Goal: Information Seeking & Learning: Learn about a topic

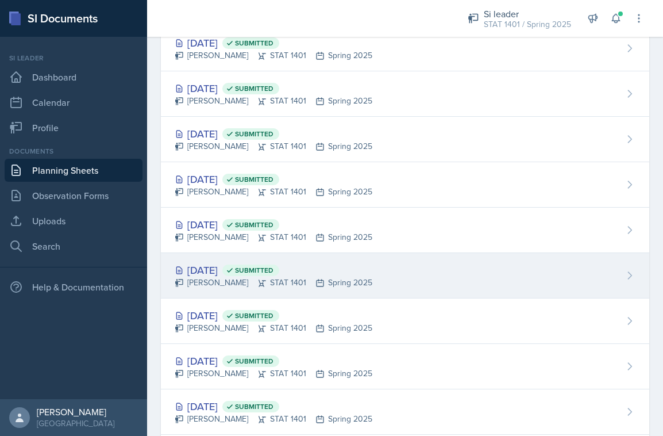
scroll to position [406, 0]
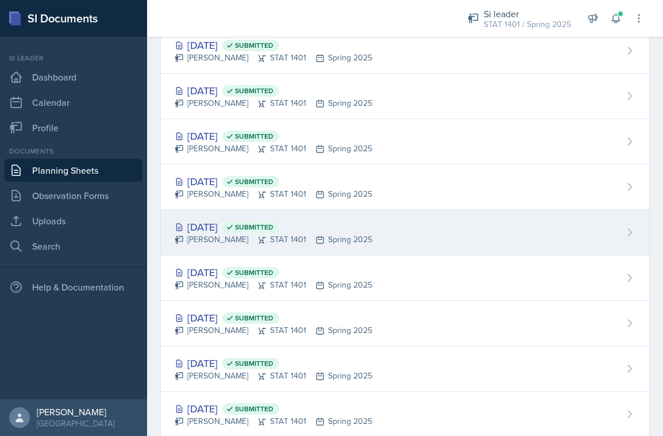
click at [262, 236] on div "[PERSON_NAME] STAT 1401 Spring 2025" at bounding box center [274, 239] width 198 height 12
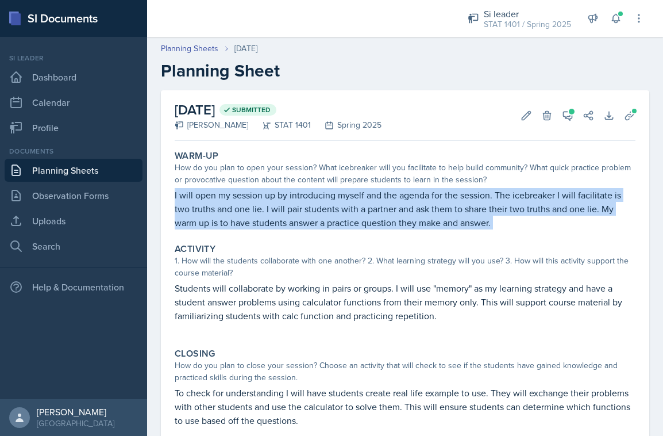
drag, startPoint x: 175, startPoint y: 194, endPoint x: 465, endPoint y: 238, distance: 293.5
click at [465, 238] on div "Warm-Up How do you plan to open your session? What icebreaker will you facilita…" at bounding box center [405, 300] width 461 height 311
copy div "I will open my session up by introducing myself and the agenda for the session.…"
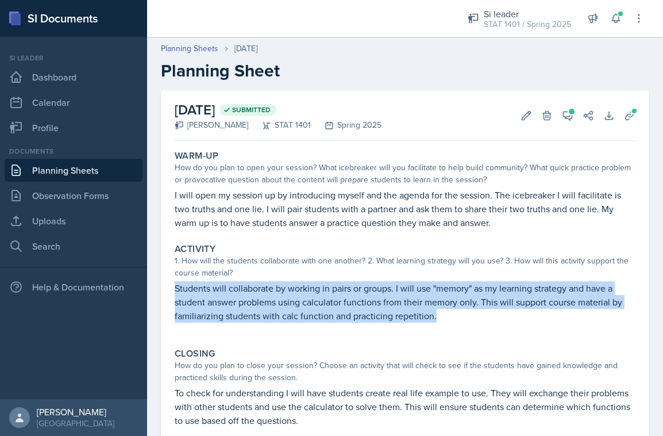
drag, startPoint x: 176, startPoint y: 289, endPoint x: 438, endPoint y: 319, distance: 263.8
click at [438, 319] on p "Students will collaborate by working in pairs or groups. I will use "memory" as…" at bounding box center [405, 301] width 461 height 41
copy p "Students will collaborate by working in pairs or groups. I will use "memory" as…"
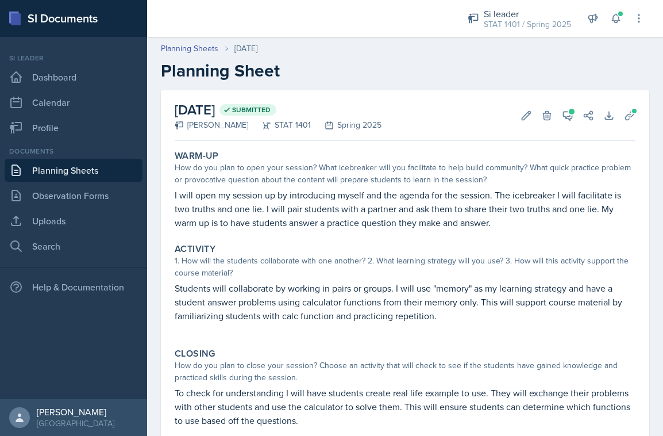
click at [255, 340] on div "Warm-Up How do you plan to open your session? What icebreaker will you facilita…" at bounding box center [405, 300] width 461 height 311
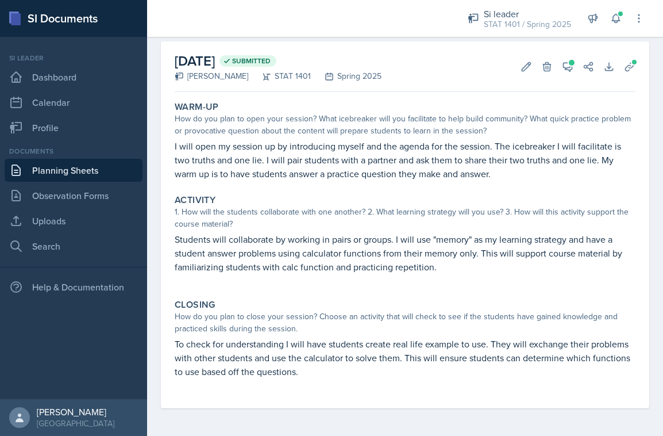
scroll to position [49, 0]
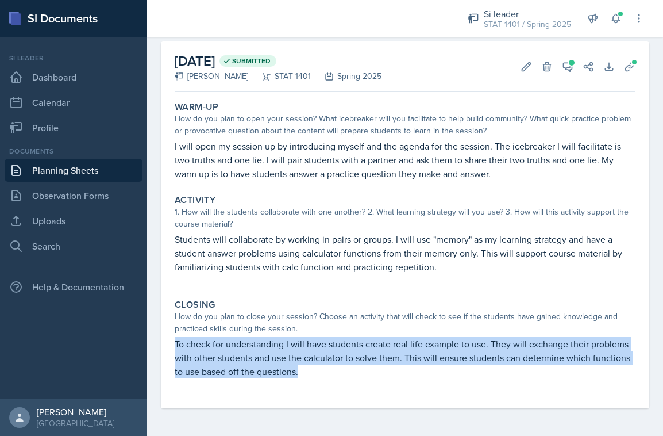
drag, startPoint x: 185, startPoint y: 342, endPoint x: 313, endPoint y: 364, distance: 130.1
click at [313, 364] on div "Closing How do you plan to close your session? Choose an activity that will che…" at bounding box center [405, 344] width 470 height 100
copy p "To check for understanding I will have students create real life example to use…"
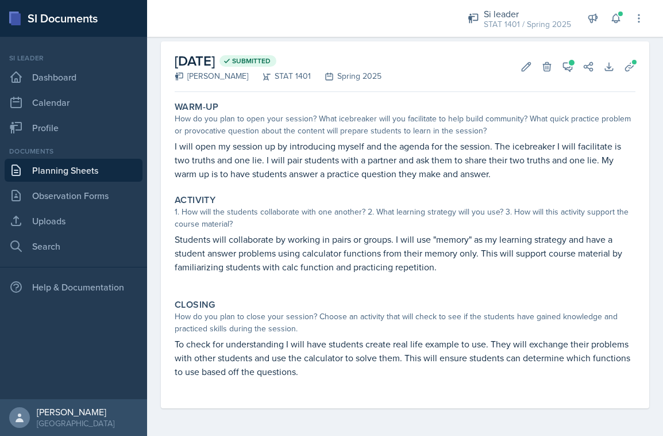
click at [307, 248] on p "Students will collaborate by working in pairs or groups. I will use "memory" as…" at bounding box center [405, 252] width 461 height 41
click at [83, 167] on link "Planning Sheets" at bounding box center [74, 170] width 138 height 23
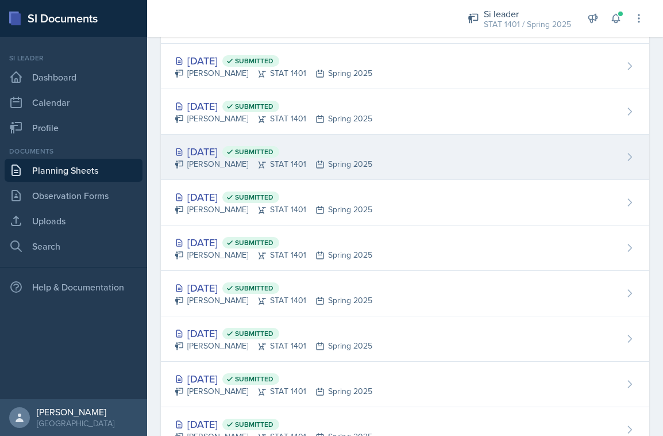
scroll to position [270, 0]
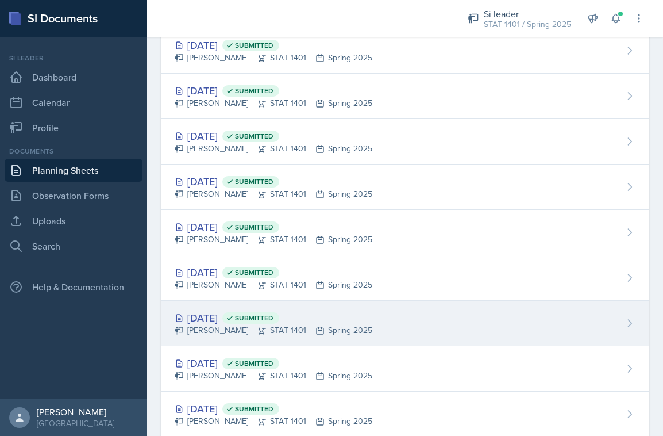
click at [214, 324] on div "[PERSON_NAME] STAT 1401 Spring 2025" at bounding box center [274, 330] width 198 height 12
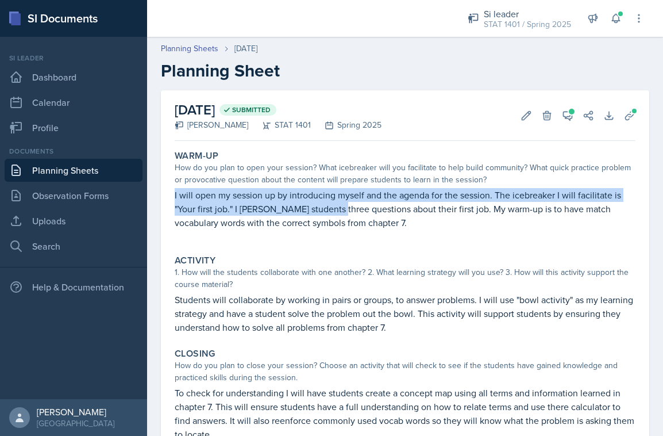
drag, startPoint x: 174, startPoint y: 194, endPoint x: 333, endPoint y: 214, distance: 159.8
click at [333, 214] on div "Warm-Up How do you plan to open your session? What icebreaker will you facilita…" at bounding box center [405, 195] width 470 height 100
click at [110, 174] on link "Planning Sheets" at bounding box center [74, 170] width 138 height 23
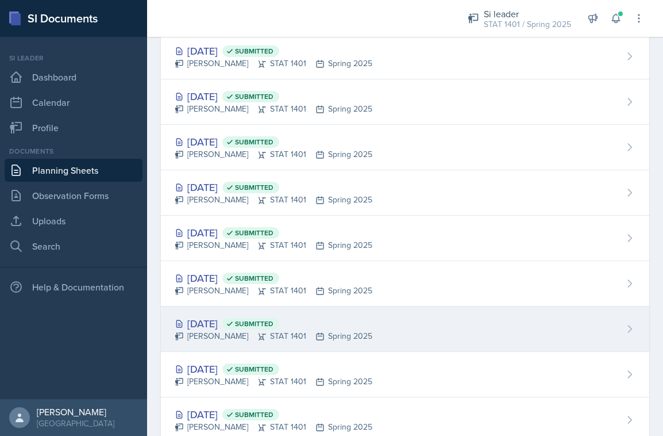
scroll to position [178, 0]
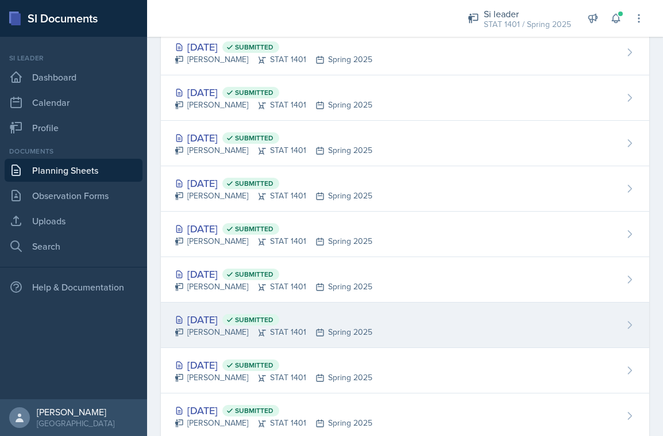
click at [274, 322] on span "Submitted" at bounding box center [254, 319] width 39 height 9
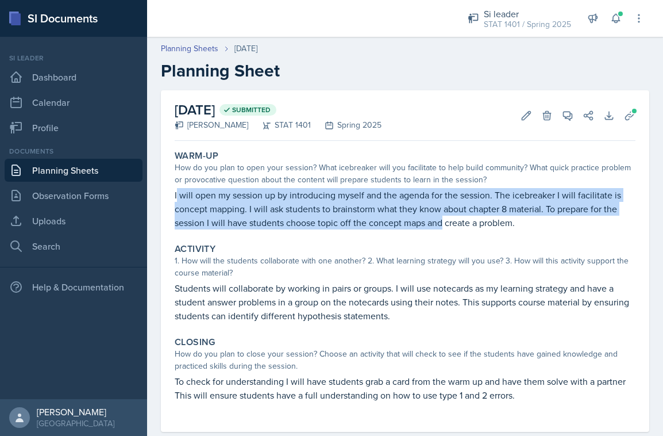
drag, startPoint x: 176, startPoint y: 193, endPoint x: 324, endPoint y: 193, distance: 148.3
click at [441, 222] on p "I will open my session up by introducing myself and the agenda for the session.…" at bounding box center [405, 208] width 461 height 41
click at [133, 178] on link "Planning Sheets" at bounding box center [74, 170] width 138 height 23
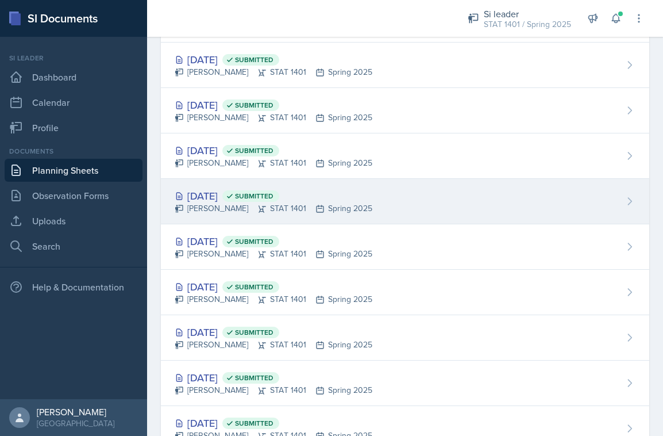
scroll to position [172, 0]
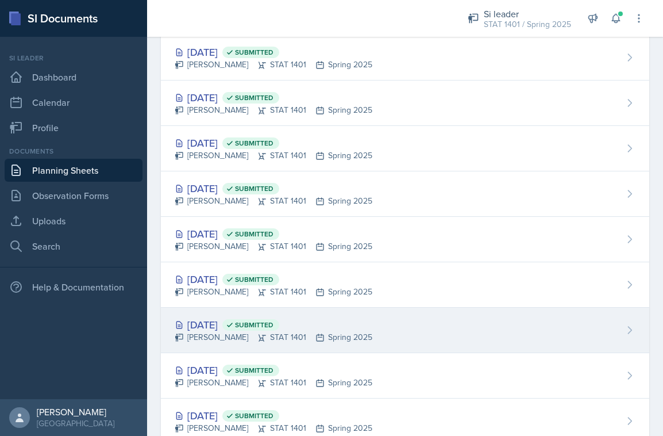
click at [224, 316] on div "[DATE] Submitted [PERSON_NAME] STAT 1401 Spring 2025" at bounding box center [405, 329] width 488 height 45
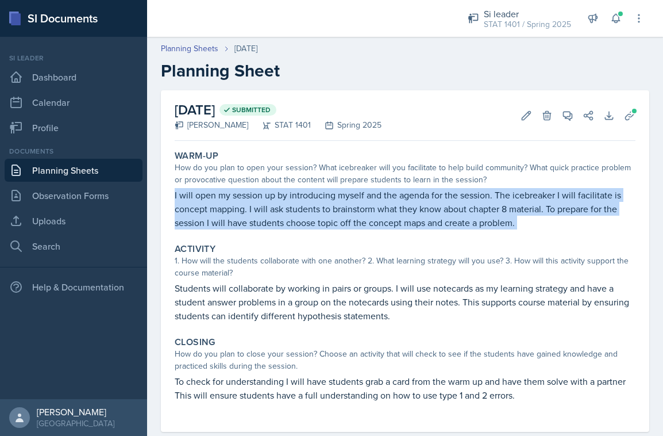
drag, startPoint x: 175, startPoint y: 196, endPoint x: 353, endPoint y: 238, distance: 183.1
click at [353, 238] on div "Warm-Up How do you plan to open your session? What icebreaker will you facilita…" at bounding box center [405, 288] width 461 height 286
copy div "I will open my session up by introducing myself and the agenda for the session.…"
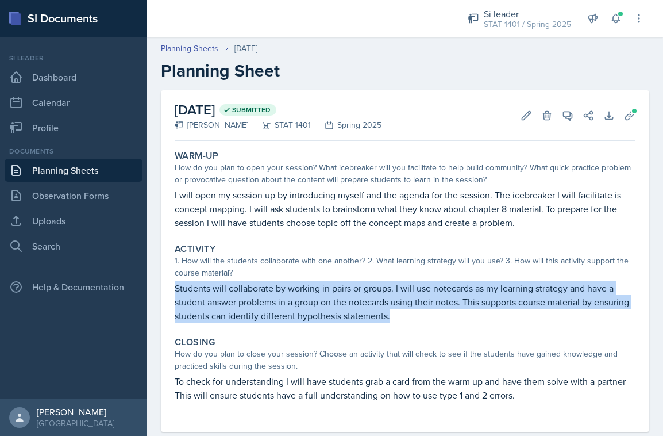
drag, startPoint x: 175, startPoint y: 286, endPoint x: 415, endPoint y: 310, distance: 241.5
click at [415, 310] on p "Students will collaborate by working in pairs or groups. I will use notecards a…" at bounding box center [405, 301] width 461 height 41
copy p "Students will collaborate by working in pairs or groups. I will use notecards a…"
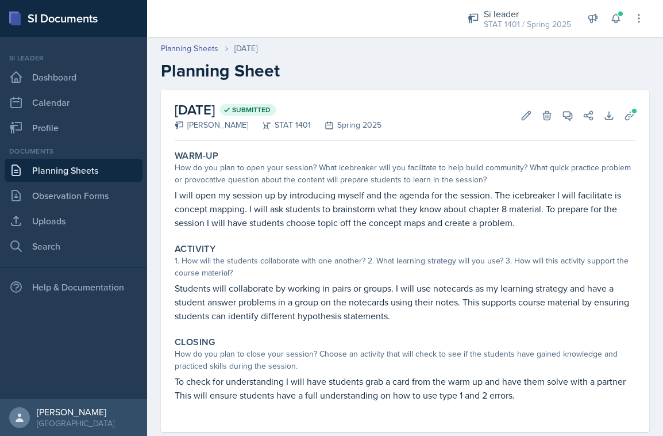
click at [411, 265] on div "1. How will the students collaborate with one another? 2. What learning strateg…" at bounding box center [405, 267] width 461 height 24
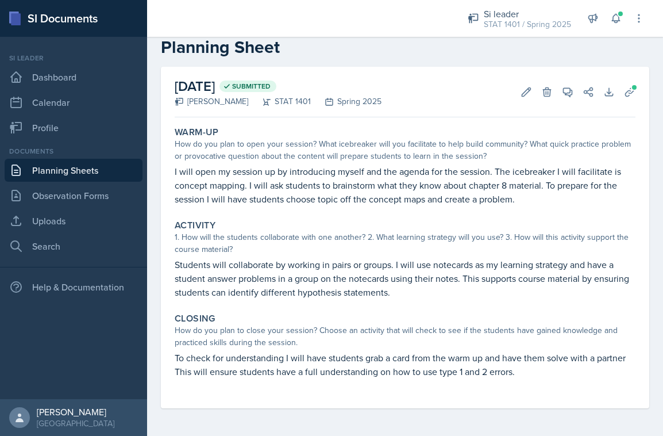
scroll to position [24, 0]
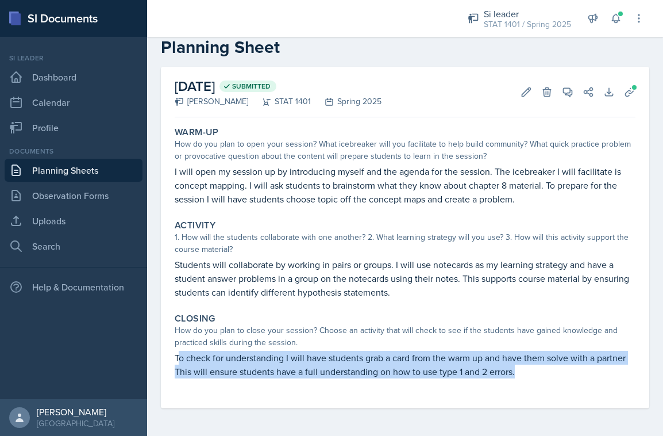
drag, startPoint x: 178, startPoint y: 357, endPoint x: 528, endPoint y: 371, distance: 350.2
click at [528, 371] on p "To check for understanding I will have students grab a card from the warm up an…" at bounding box center [405, 365] width 461 height 28
copy p "o check for understanding I will have students grab a card from the warm up and…"
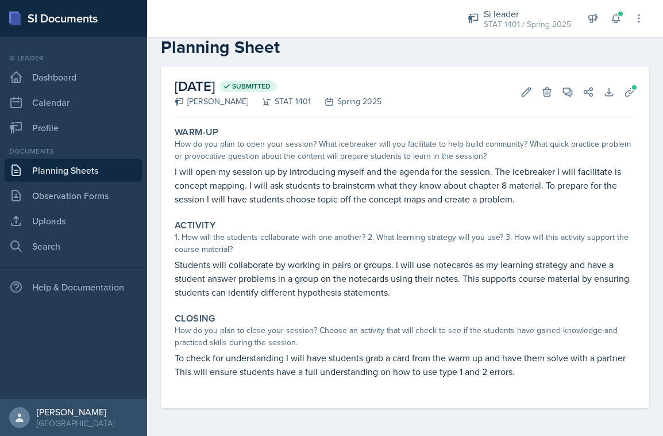
click at [486, 71] on div "[DATE] Submitted [PERSON_NAME] STAT 1401 Spring 2025 Edit Delete View Comments …" at bounding box center [405, 92] width 461 height 51
